Goal: Information Seeking & Learning: Learn about a topic

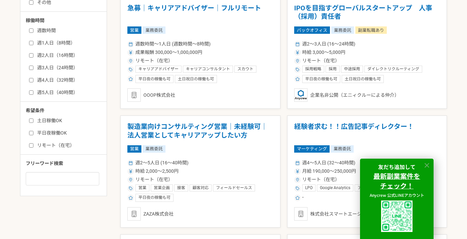
scroll to position [312, 0]
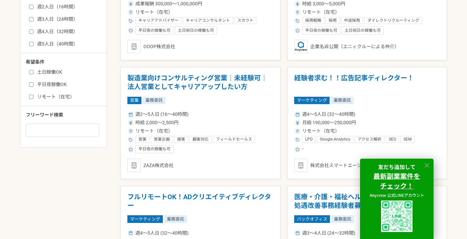
click at [430, 164] on icon at bounding box center [427, 166] width 8 height 8
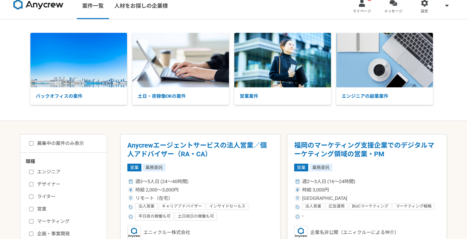
scroll to position [0, 0]
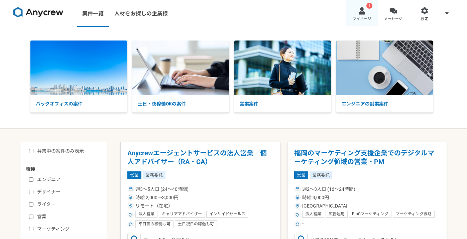
click at [364, 13] on div at bounding box center [362, 11] width 8 height 8
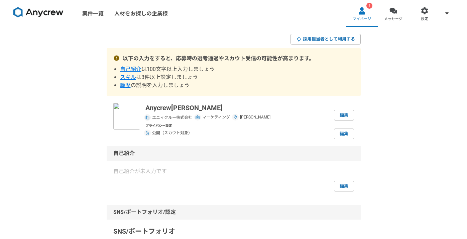
click at [132, 77] on span "スキル" at bounding box center [128, 77] width 16 height 6
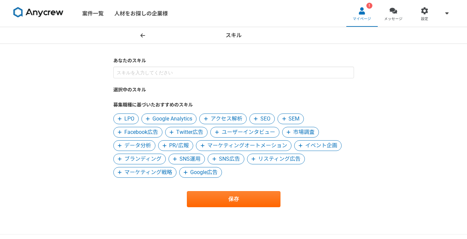
click at [134, 131] on span "Facebook広告" at bounding box center [141, 132] width 34 height 8
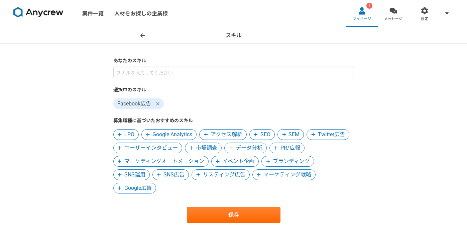
click at [258, 150] on span "データ分析" at bounding box center [249, 148] width 27 height 8
click at [266, 138] on span "SEO" at bounding box center [265, 134] width 10 height 8
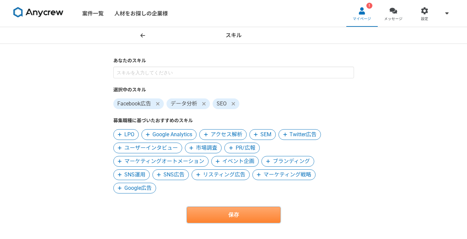
click at [255, 213] on button "保存" at bounding box center [234, 215] width 94 height 16
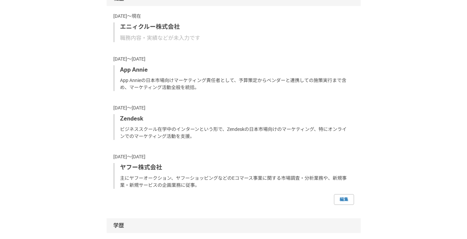
scroll to position [516, 0]
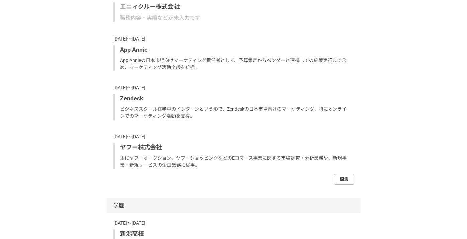
click at [343, 176] on link "編集" at bounding box center [344, 179] width 20 height 11
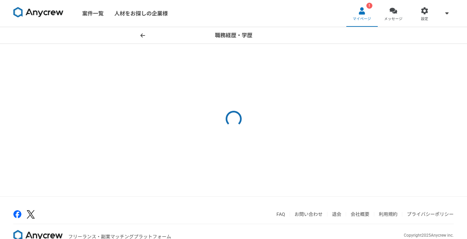
select select "2024"
select select
select select "2015"
select select "2017"
select select "2014"
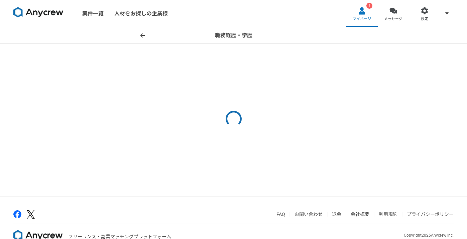
select select "2015"
select select "2007"
select select "2013"
select select "2000"
select select "2003"
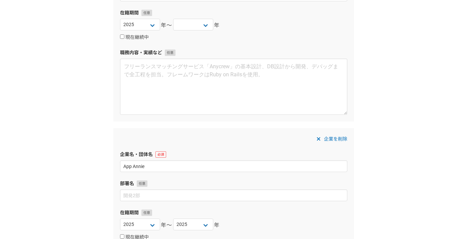
scroll to position [141, 0]
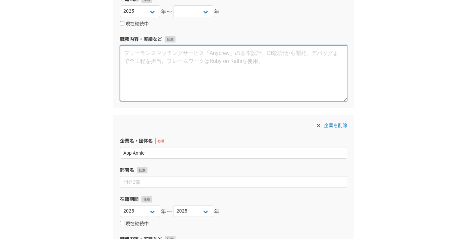
click at [208, 63] on textarea at bounding box center [233, 73] width 227 height 56
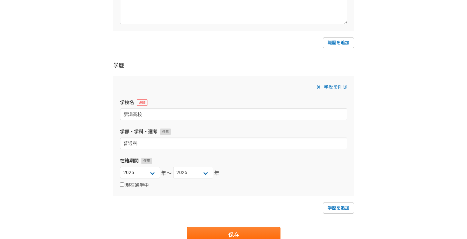
scroll to position [906, 0]
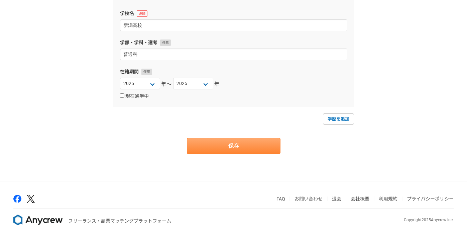
type textarea "マーケティングなど"
click at [265, 145] on button "保存" at bounding box center [234, 146] width 94 height 16
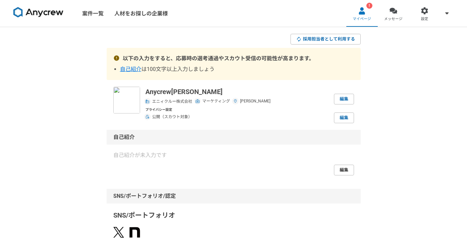
click at [348, 172] on link "編集" at bounding box center [344, 170] width 20 height 11
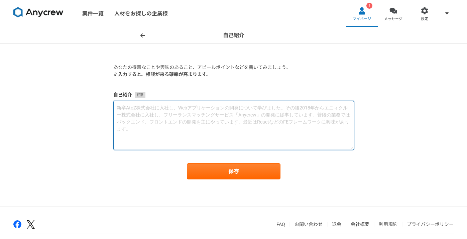
click at [322, 120] on textarea at bounding box center [233, 125] width 241 height 49
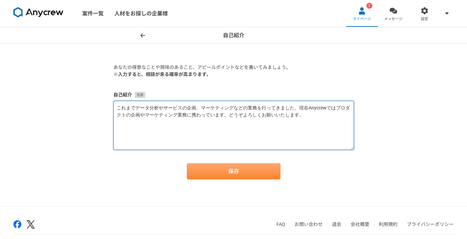
type textarea "これまでデータ分析やサービスの企画、マーケティングなどの業務を行ってきました。現在Anycrewではプロダクトの企画やマーケティング業務に携わっています。どう…"
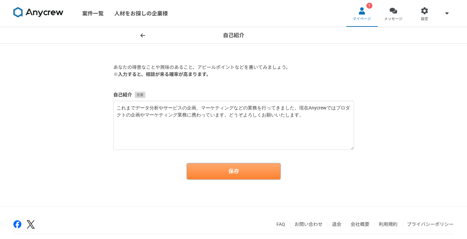
click at [272, 173] on button "保存" at bounding box center [234, 171] width 94 height 16
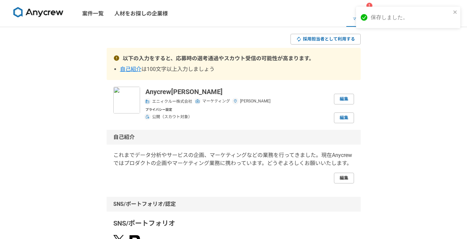
click at [347, 175] on link "編集" at bounding box center [344, 178] width 20 height 11
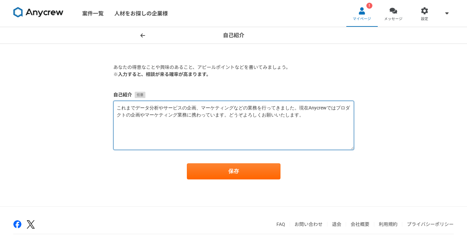
click at [299, 110] on textarea "これまでデータ分析やサービスの企画、マーケティングなどの業務を行ってきました。現在Anycrewではプロダクトの企画やマーケティング業務に携わっています。どう…" at bounding box center [233, 125] width 241 height 49
click at [177, 115] on textarea "これまでデータ分析やサービスの企画、マーケティングなどの業務を行ってきました。現在Anycrewではプロダクトの企画やマーケティング業務に携わっています。どう…" at bounding box center [233, 125] width 241 height 49
click at [179, 118] on textarea "これまでデータ分析やサービスの企画、マーケティングなどの業務を行ってきました。現在Anycrewではプロダクトの企画やマーケティングなど幅広く業務に携わってい…" at bounding box center [233, 125] width 241 height 49
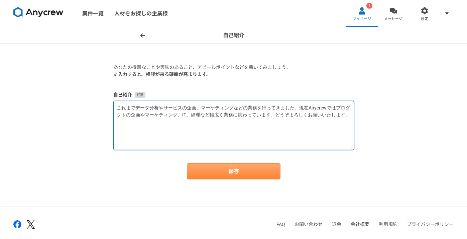
type textarea "これまでデータ分析やサービスの企画、マーケティングなどの業務を行ってきました。現在Anycrewではプロダクトの企画やマーケティング、IT、経理など幅広く業務…"
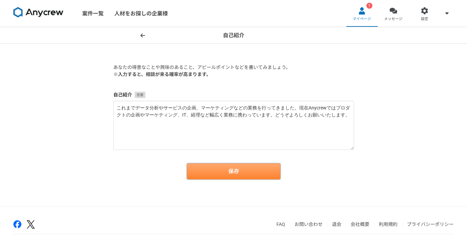
click at [214, 172] on button "保存" at bounding box center [234, 171] width 94 height 16
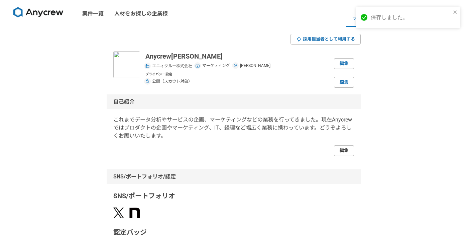
click at [343, 154] on link "編集" at bounding box center [344, 150] width 20 height 11
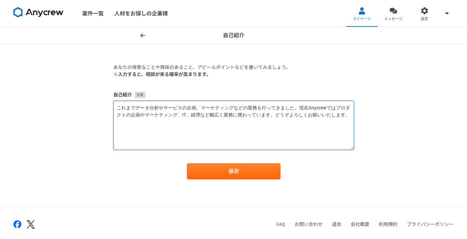
drag, startPoint x: 348, startPoint y: 116, endPoint x: 108, endPoint y: 108, distance: 239.9
click at [108, 108] on section "あなたの得意なことや興味のあること、アピールポイントなどを書いてみましょう。 ※入力すると、相談が来る確率が高まります。 自己紹介 これまでデータ分析やサービ…" at bounding box center [234, 121] width 254 height 115
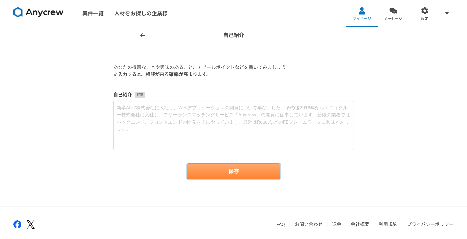
click at [215, 178] on button "保存" at bounding box center [234, 171] width 94 height 16
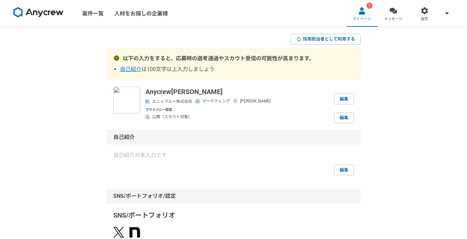
click at [92, 19] on link "案件一覧" at bounding box center [93, 13] width 32 height 27
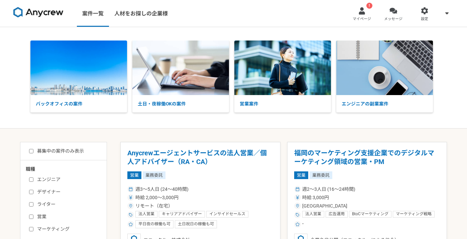
click at [54, 13] on img at bounding box center [38, 12] width 50 height 11
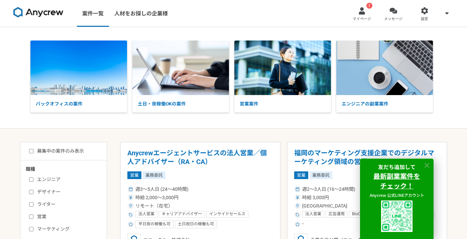
click at [429, 167] on icon at bounding box center [427, 165] width 5 height 5
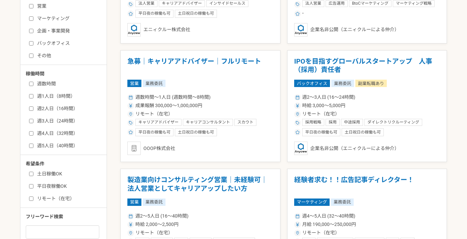
scroll to position [202, 0]
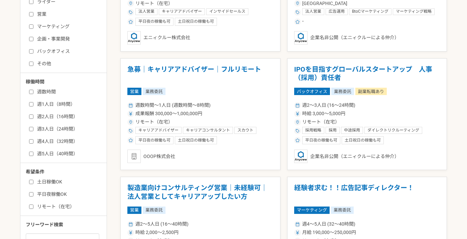
click at [31, 90] on input "週数時間" at bounding box center [31, 92] width 4 height 4
checkbox input "true"
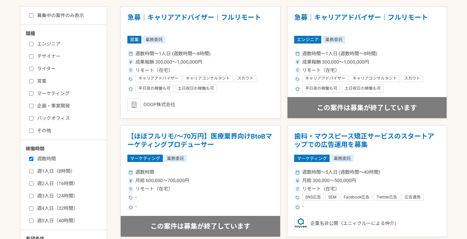
scroll to position [132, 0]
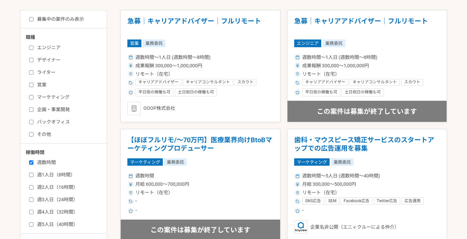
click at [31, 226] on input "週5人日（40時間）" at bounding box center [31, 224] width 4 height 4
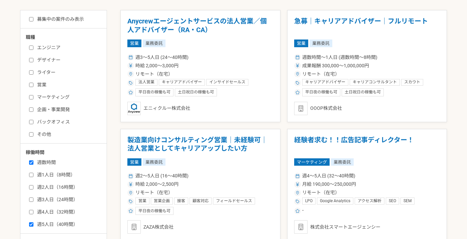
click at [31, 226] on input "週5人日（40時間）" at bounding box center [31, 224] width 4 height 4
checkbox input "false"
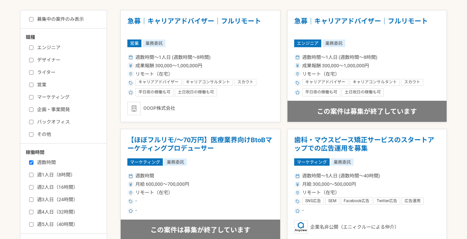
click at [31, 164] on input "週数時間" at bounding box center [31, 162] width 4 height 4
checkbox input "false"
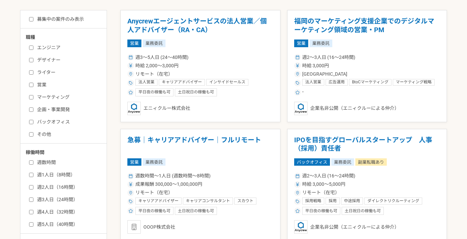
click at [32, 175] on input "週1人日（8時間）" at bounding box center [31, 175] width 4 height 4
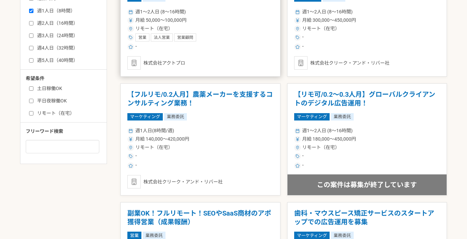
scroll to position [261, 0]
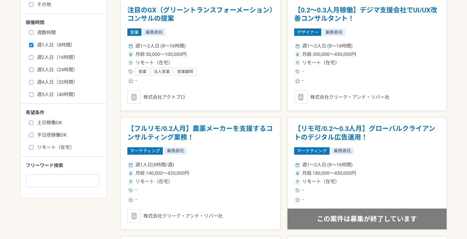
click at [30, 46] on input "週1人日（8時間）" at bounding box center [31, 45] width 4 height 4
checkbox input "false"
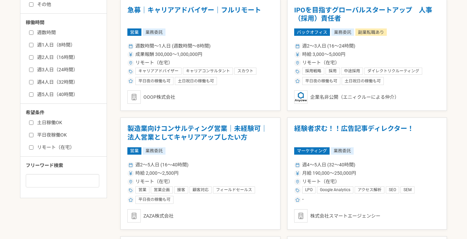
click at [32, 56] on input "週2人日（16時間）" at bounding box center [31, 57] width 4 height 4
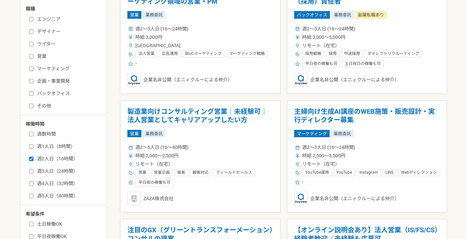
scroll to position [170, 0]
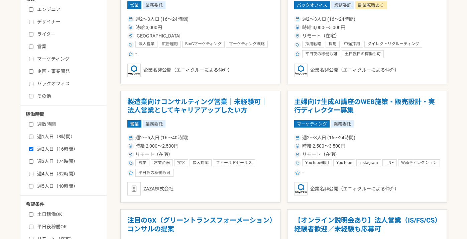
click at [30, 147] on input "週2人日（16時間）" at bounding box center [31, 149] width 4 height 4
checkbox input "false"
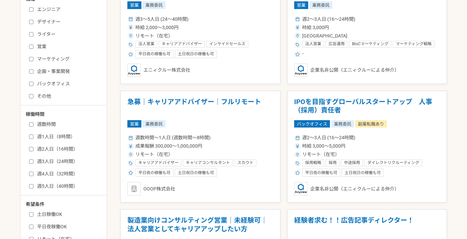
click at [31, 163] on input "週3人日（24時間）" at bounding box center [31, 161] width 4 height 4
checkbox input "true"
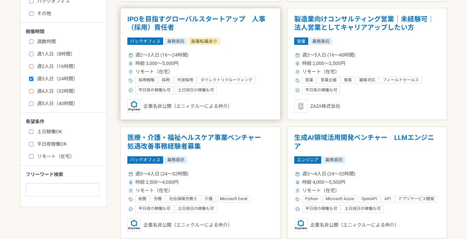
scroll to position [244, 0]
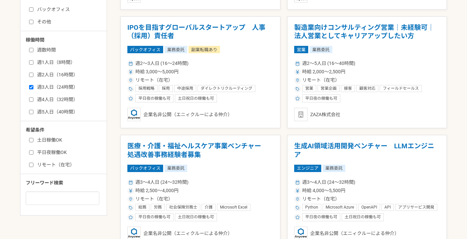
click at [32, 98] on input "週4人日（32時間）" at bounding box center [31, 99] width 4 height 4
checkbox input "true"
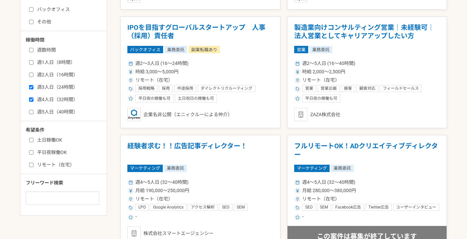
click at [31, 89] on label "週3人日（24時間）" at bounding box center [67, 87] width 77 height 7
click at [31, 89] on input "週3人日（24時間）" at bounding box center [31, 87] width 4 height 4
checkbox input "false"
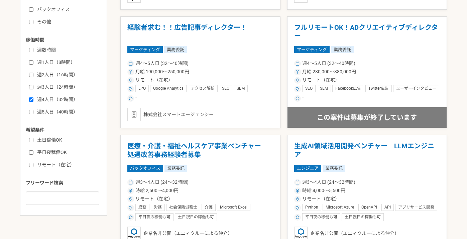
click at [30, 100] on input "週4人日（32時間）" at bounding box center [31, 99] width 4 height 4
checkbox input "false"
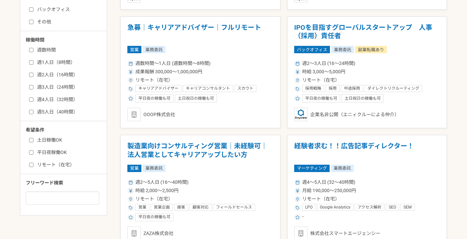
click at [31, 112] on input "週5人日（40時間）" at bounding box center [31, 112] width 4 height 4
checkbox input "true"
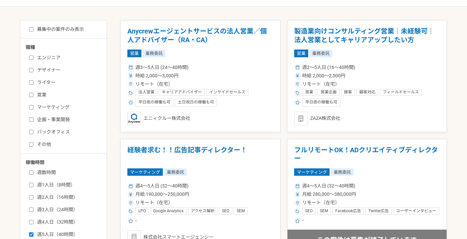
scroll to position [147, 0]
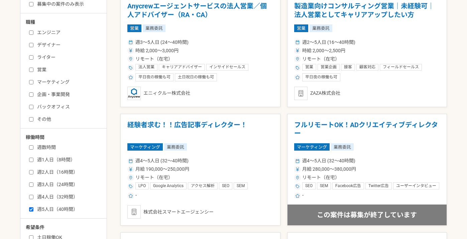
click at [32, 147] on input "週数時間" at bounding box center [31, 147] width 4 height 4
checkbox input "true"
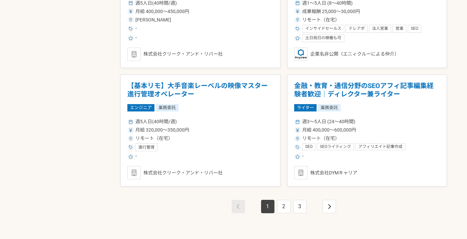
scroll to position [1160, 0]
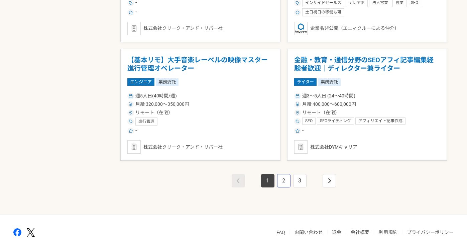
click at [284, 184] on link "2" at bounding box center [283, 180] width 13 height 13
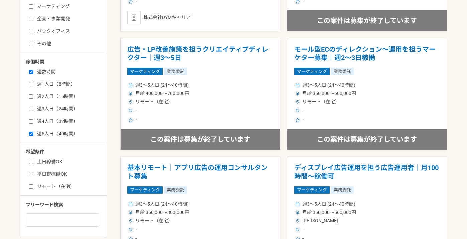
scroll to position [217, 0]
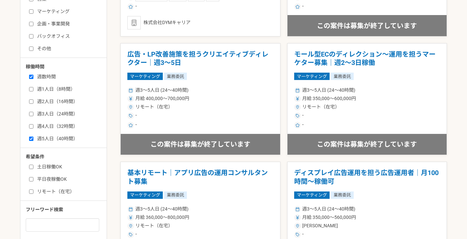
click at [32, 90] on input "週1人日（8時間）" at bounding box center [31, 89] width 4 height 4
checkbox input "true"
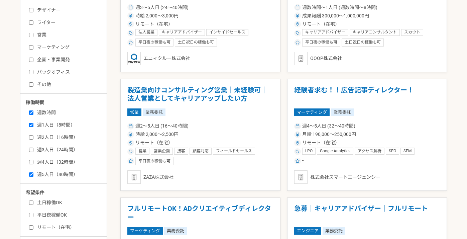
scroll to position [148, 0]
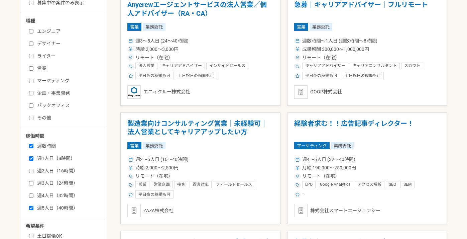
click at [30, 145] on input "週数時間" at bounding box center [31, 146] width 4 height 4
checkbox input "false"
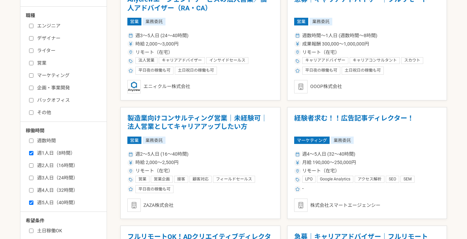
scroll to position [155, 0]
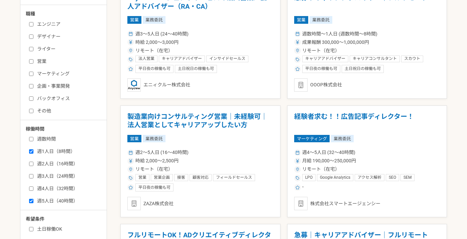
click at [31, 150] on input "週1人日（8時間）" at bounding box center [31, 151] width 4 height 4
checkbox input "false"
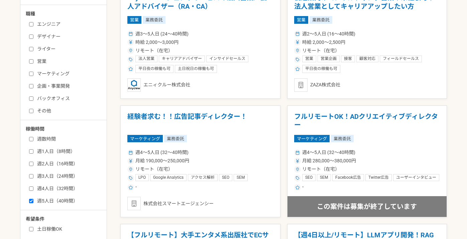
click at [32, 164] on input "週2人日（16時間）" at bounding box center [31, 164] width 4 height 4
checkbox input "true"
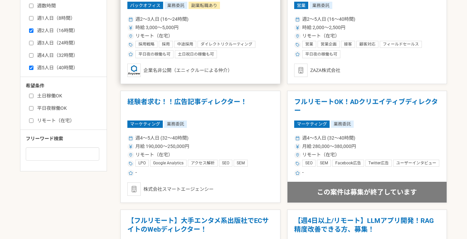
scroll to position [289, 0]
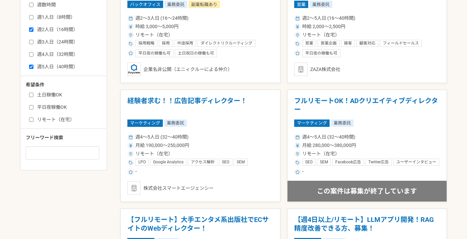
click at [32, 65] on input "週5人日（40時間）" at bounding box center [31, 67] width 4 height 4
checkbox input "false"
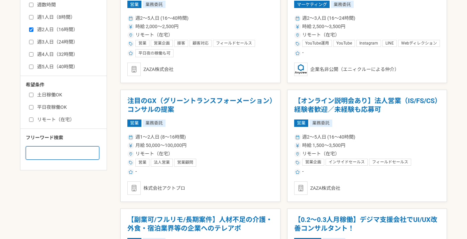
click at [72, 150] on input at bounding box center [63, 152] width 74 height 13
type input "GX"
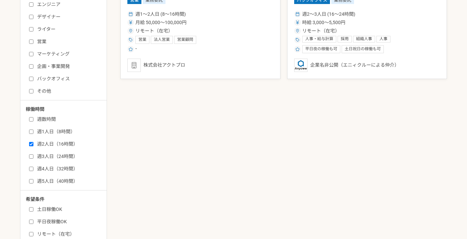
scroll to position [177, 0]
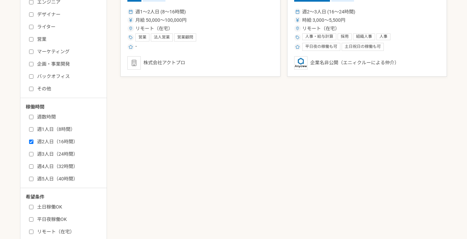
click at [31, 154] on input "週3人日（24時間）" at bounding box center [31, 154] width 4 height 4
checkbox input "true"
click at [31, 143] on input "週2人日（16時間）" at bounding box center [31, 141] width 4 height 4
checkbox input "false"
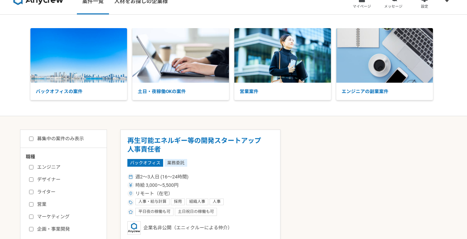
scroll to position [11, 0]
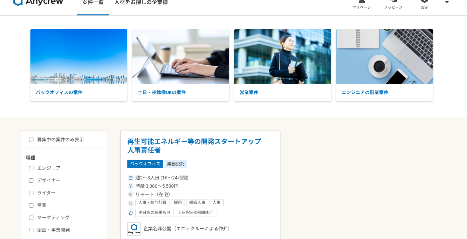
click at [31, 167] on input "エンジニア" at bounding box center [31, 168] width 4 height 4
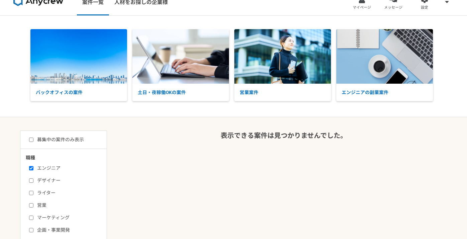
click at [31, 167] on input "エンジニア" at bounding box center [31, 168] width 4 height 4
checkbox input "false"
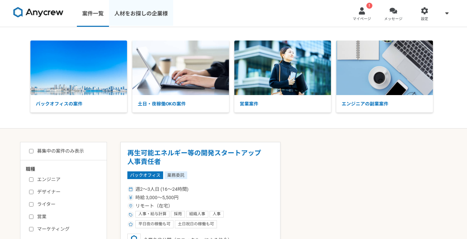
click at [147, 16] on link "人材をお探しの企業様" at bounding box center [141, 13] width 64 height 27
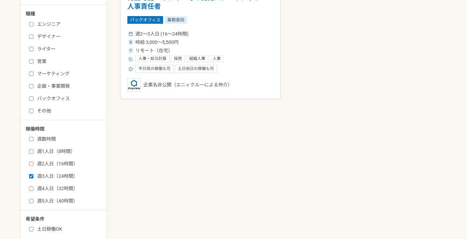
scroll to position [252, 0]
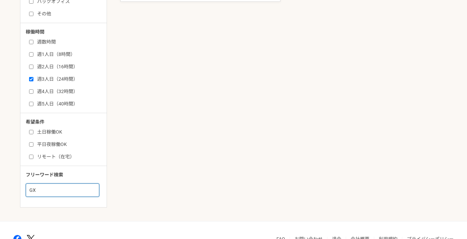
click at [51, 188] on input "GX" at bounding box center [63, 189] width 74 height 13
type input "G"
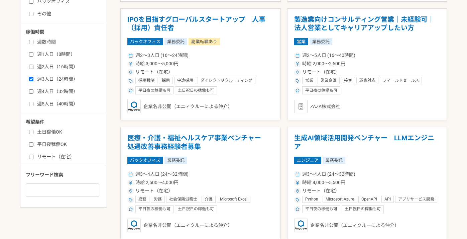
click at [31, 80] on input "週3人日（24時間）" at bounding box center [31, 79] width 4 height 4
checkbox input "false"
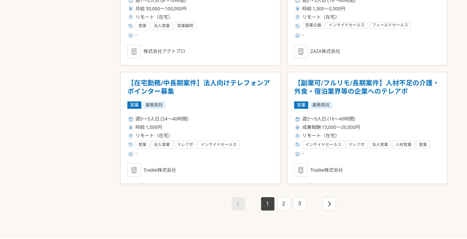
scroll to position [1194, 0]
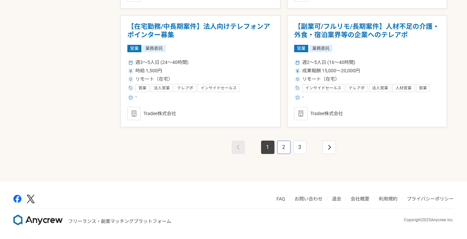
click at [287, 146] on link "2" at bounding box center [283, 146] width 13 height 13
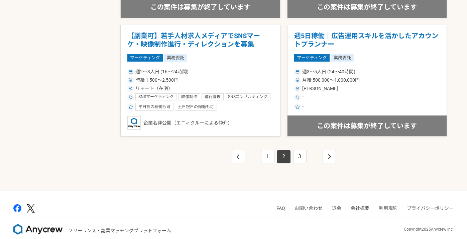
scroll to position [1194, 0]
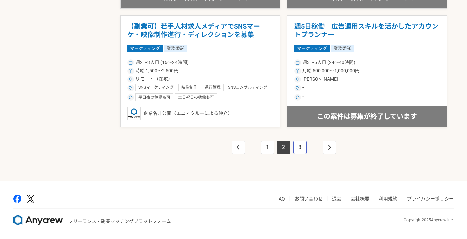
click at [305, 145] on link "3" at bounding box center [299, 146] width 13 height 13
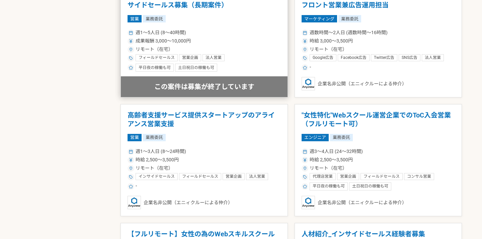
scroll to position [869, 0]
